Goal: Information Seeking & Learning: Learn about a topic

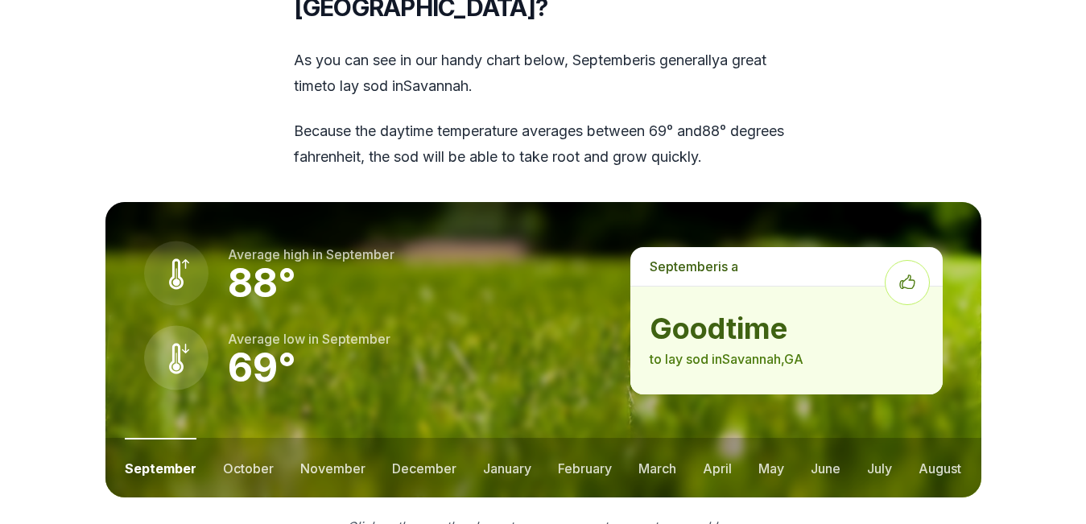
scroll to position [2026, 0]
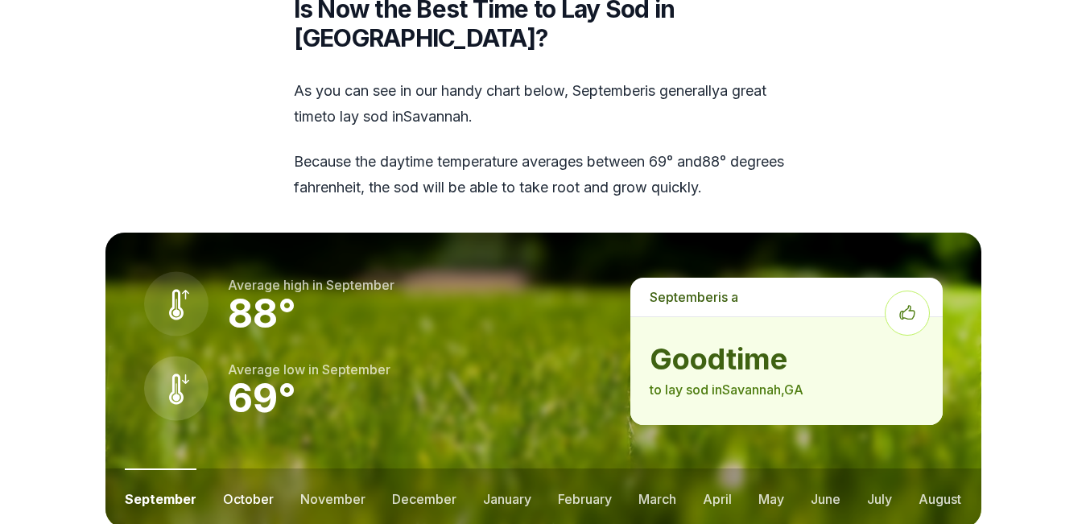
click at [250, 468] on button "october" at bounding box center [248, 498] width 51 height 60
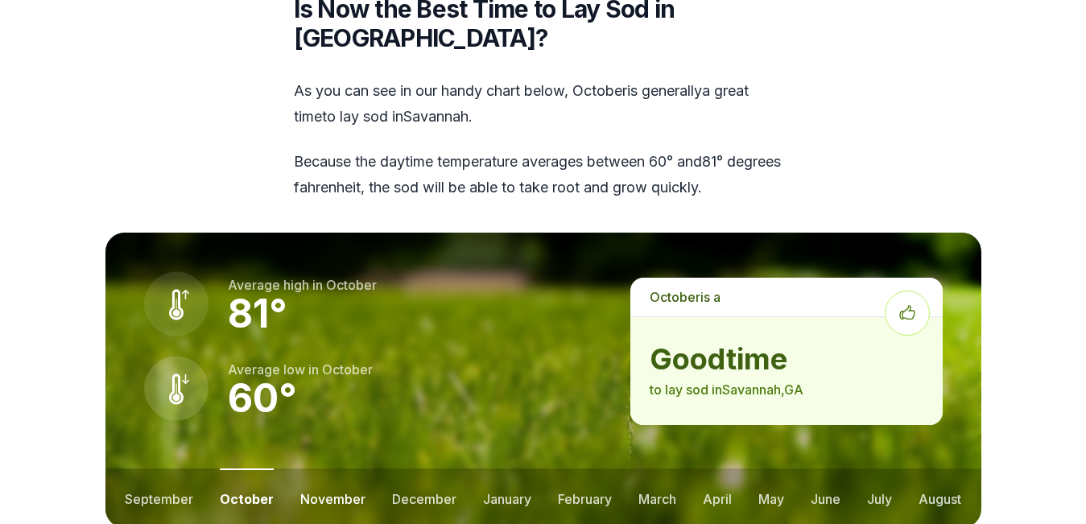
click at [303, 468] on button "november" at bounding box center [332, 498] width 65 height 60
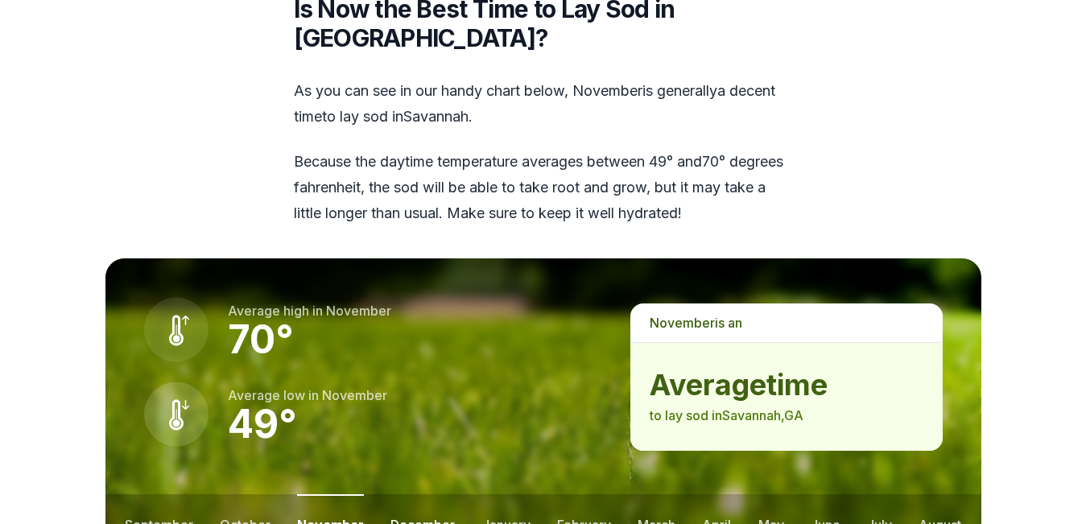
click at [402, 494] on button "december" at bounding box center [422, 524] width 64 height 60
click at [489, 494] on button "january" at bounding box center [506, 524] width 48 height 60
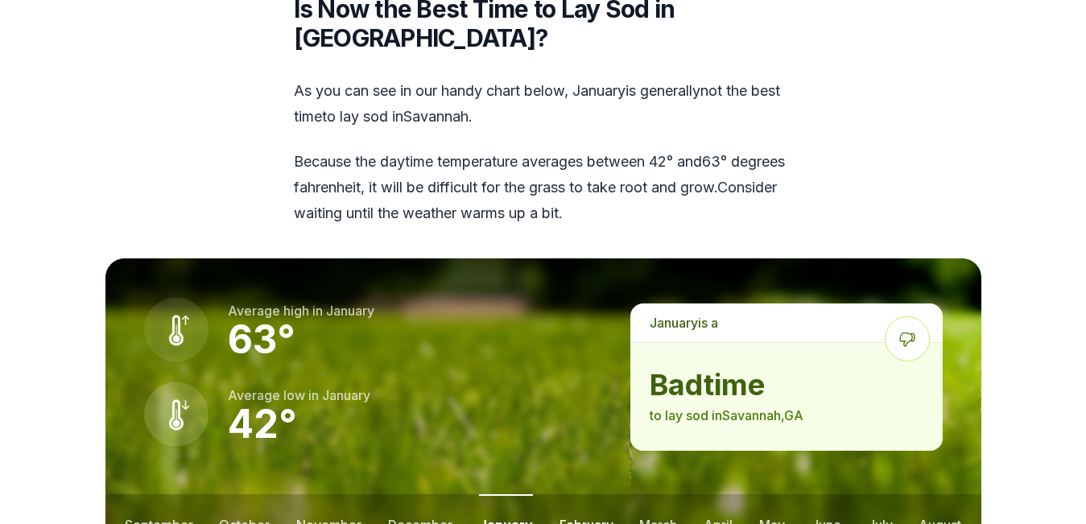
click at [572, 494] on button "february" at bounding box center [586, 524] width 54 height 60
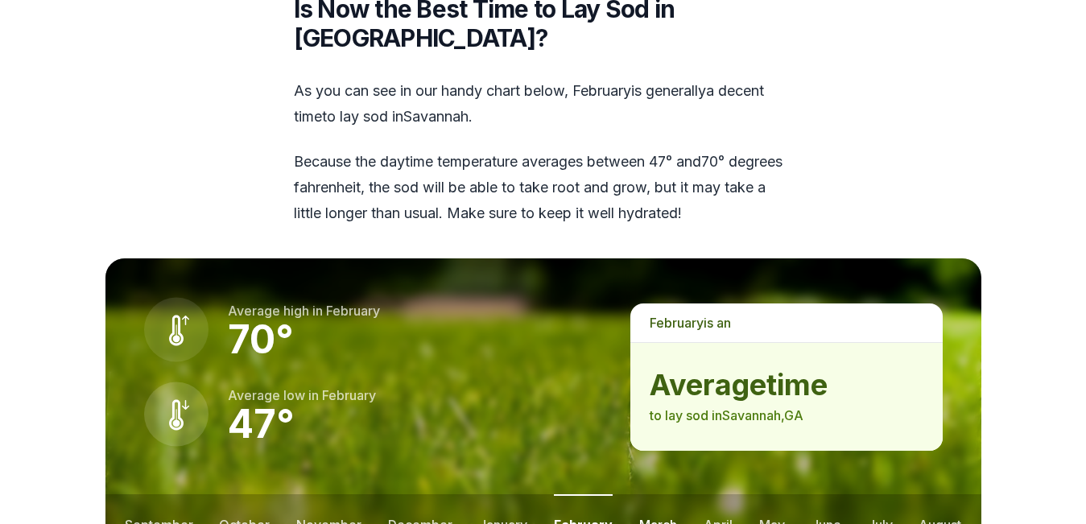
click at [643, 494] on button "march" at bounding box center [658, 524] width 38 height 60
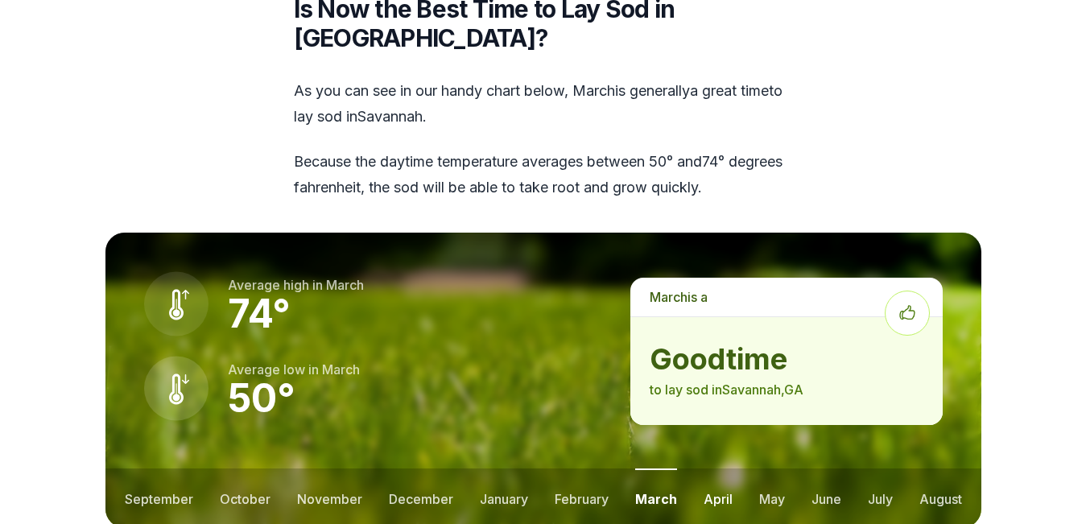
click at [719, 468] on button "april" at bounding box center [717, 498] width 29 height 60
click at [757, 468] on button "may" at bounding box center [770, 498] width 26 height 60
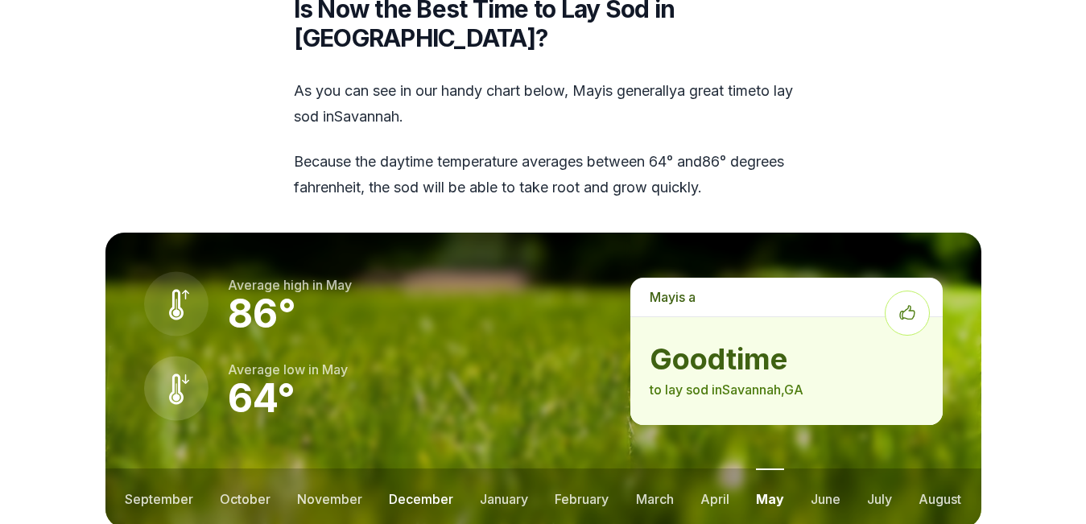
click at [401, 468] on button "december" at bounding box center [421, 498] width 64 height 60
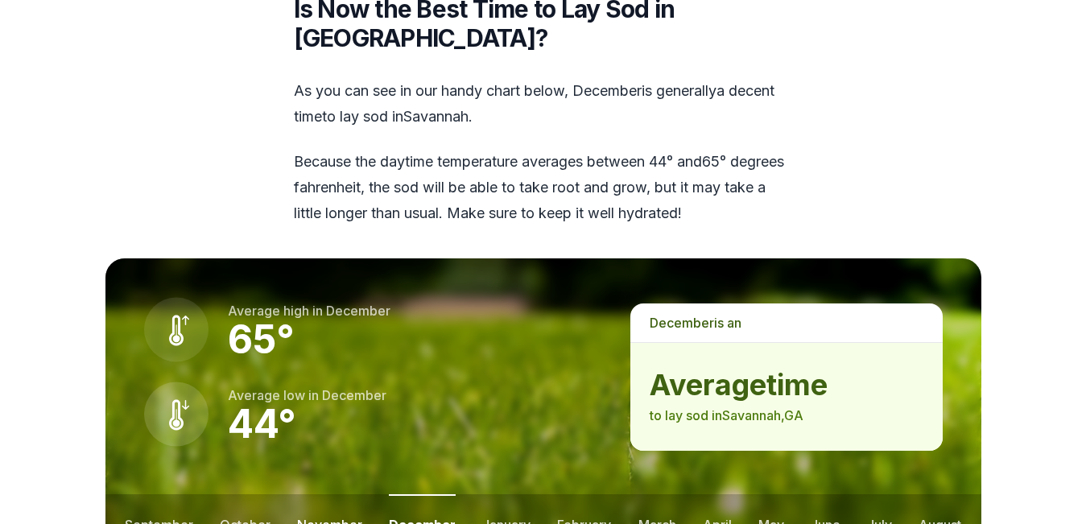
click at [333, 494] on button "november" at bounding box center [329, 524] width 65 height 60
click at [242, 494] on button "october" at bounding box center [245, 524] width 51 height 60
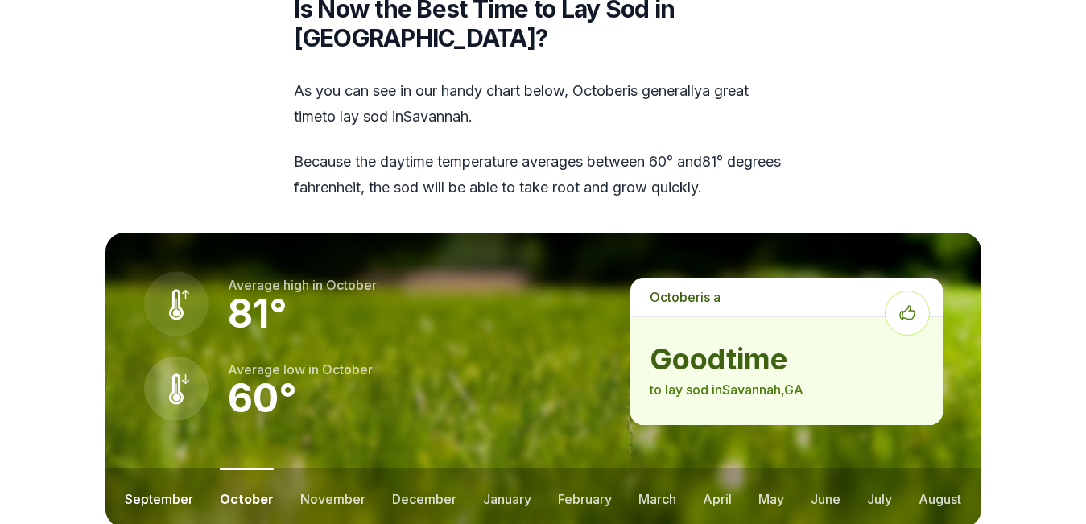
click at [167, 468] on button "september" at bounding box center [159, 498] width 68 height 60
click at [235, 468] on button "october" at bounding box center [248, 498] width 51 height 60
click at [166, 468] on button "september" at bounding box center [159, 498] width 68 height 60
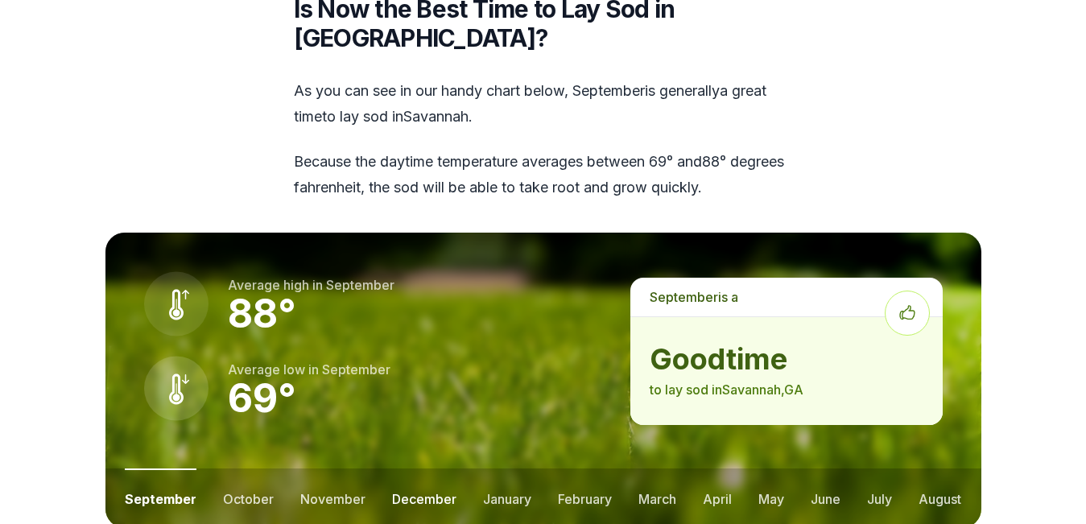
click at [421, 468] on button "december" at bounding box center [424, 498] width 64 height 60
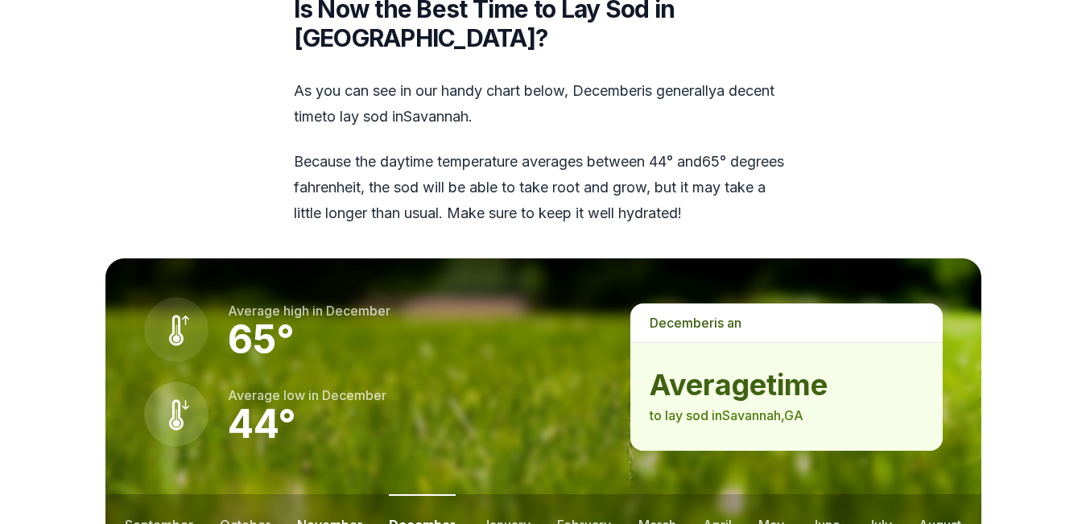
click at [339, 494] on button "november" at bounding box center [329, 524] width 65 height 60
click at [339, 494] on button "november" at bounding box center [330, 524] width 67 height 60
click at [256, 494] on button "october" at bounding box center [245, 524] width 51 height 60
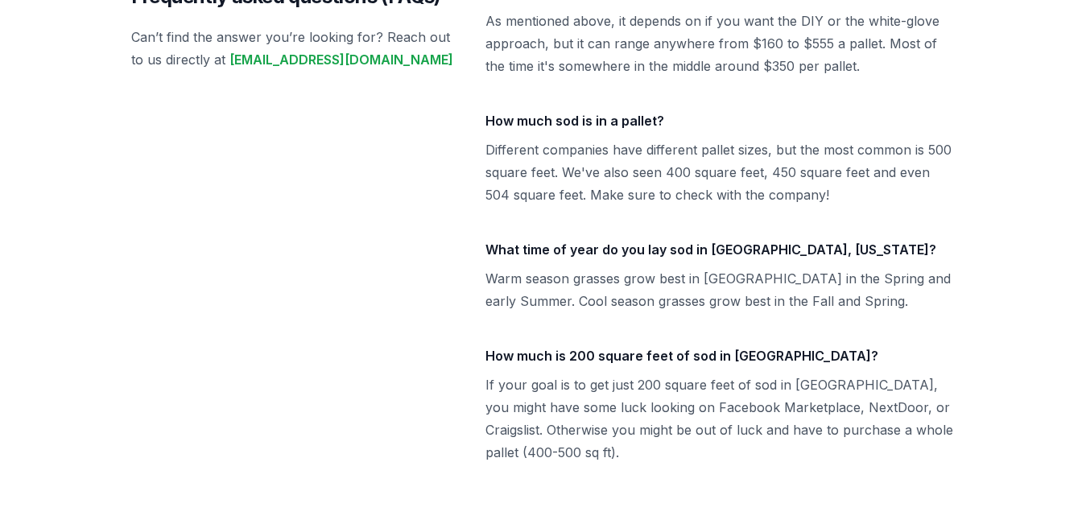
scroll to position [7316, 0]
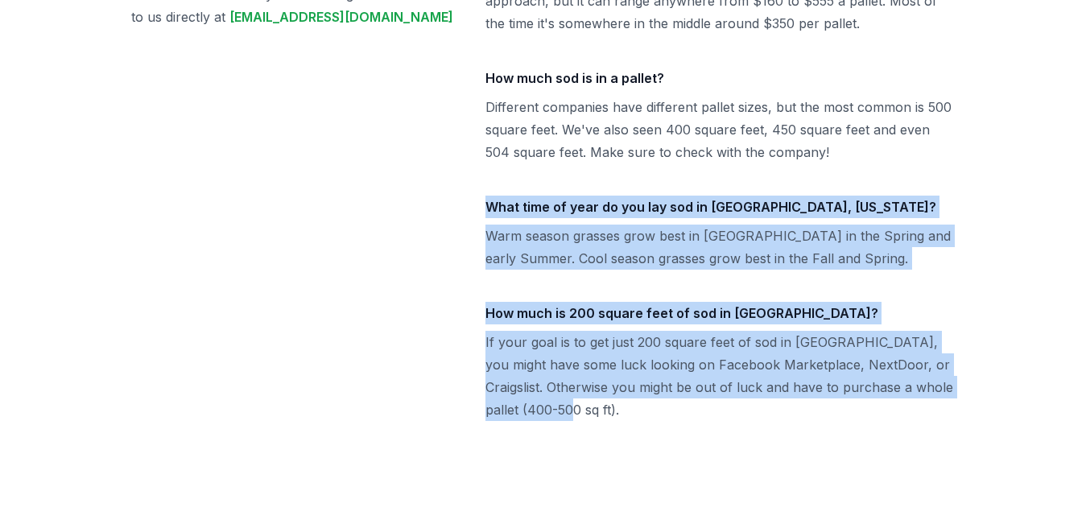
drag, startPoint x: 1046, startPoint y: 361, endPoint x: 1077, endPoint y: 79, distance: 283.4
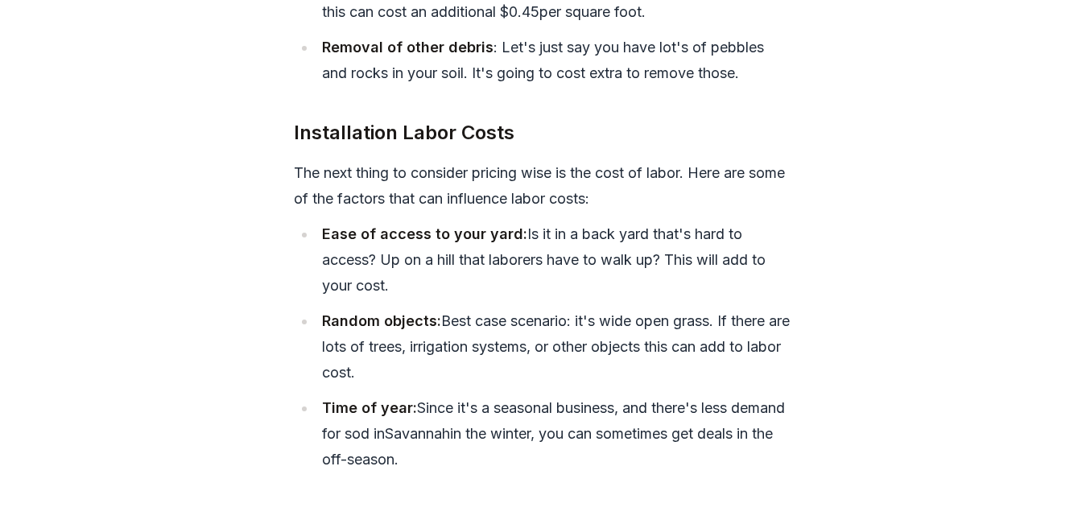
scroll to position [6607, 0]
